Goal: Transaction & Acquisition: Download file/media

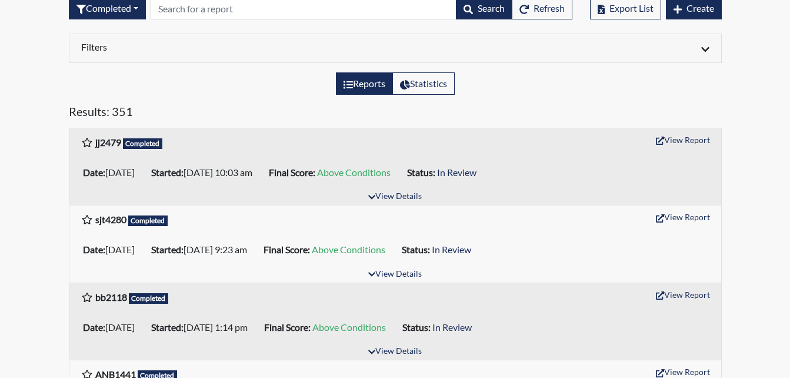
scroll to position [118, 0]
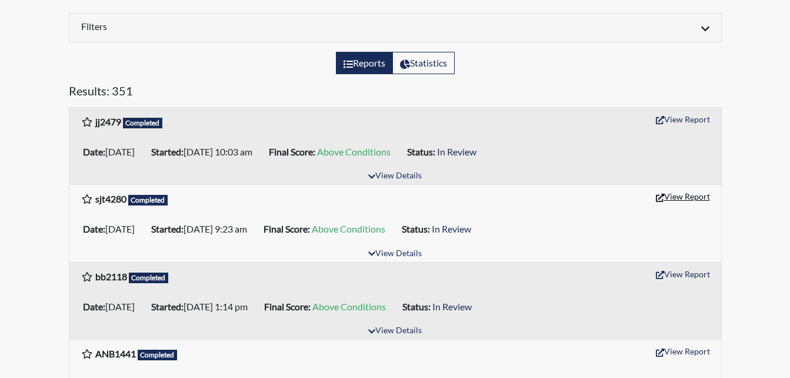
click at [662, 199] on icon "button" at bounding box center [660, 198] width 8 height 8
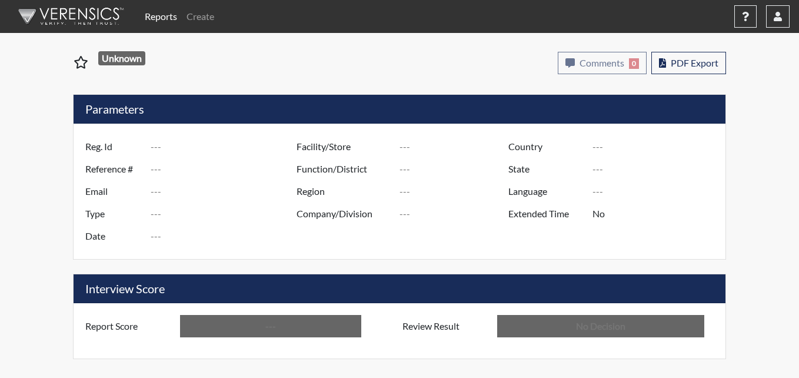
type input "sjt4280"
type input "51402"
type input "---"
type input "Corrections Pre-Employment"
type input "Sep 22, 2025"
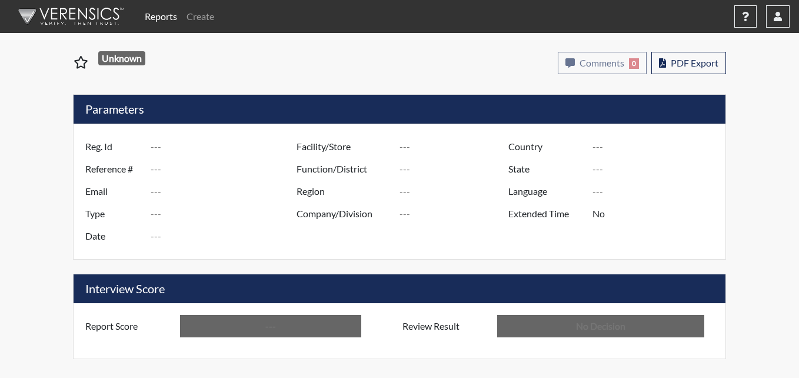
type input "Pulaski SP"
type input "[GEOGRAPHIC_DATA]"
type input "[US_STATE]"
type input "English"
type input "Above Conditions"
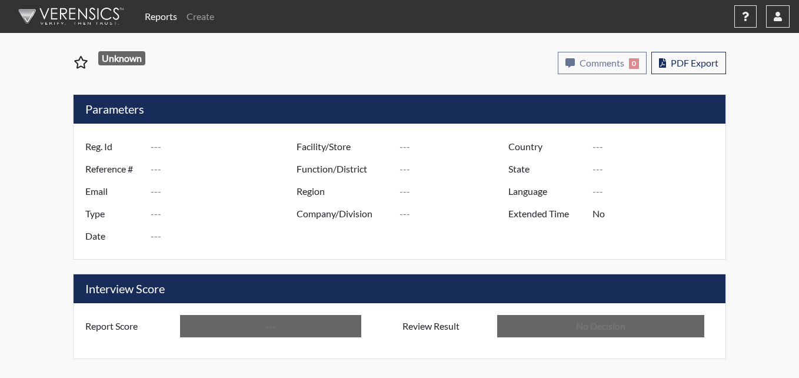
type input "In Review"
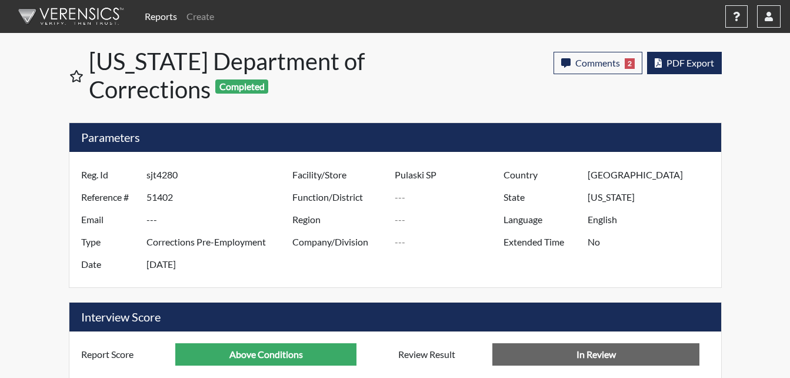
scroll to position [195, 489]
click at [683, 60] on span "PDF Export" at bounding box center [691, 62] width 48 height 11
